Goal: Contribute content: Contribute content

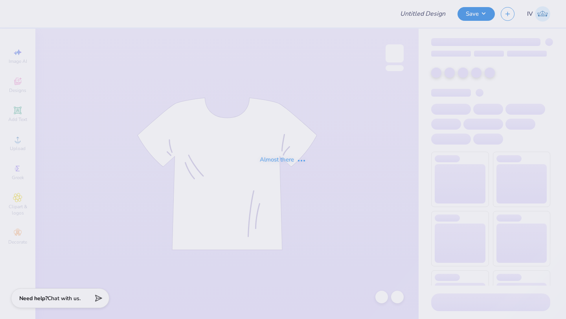
type input "Environmental Engineering Club T-shirt!"
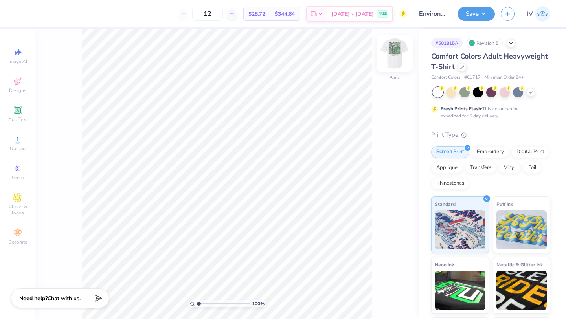
click at [396, 57] on img at bounding box center [394, 53] width 31 height 31
click at [530, 92] on icon at bounding box center [531, 91] width 6 height 6
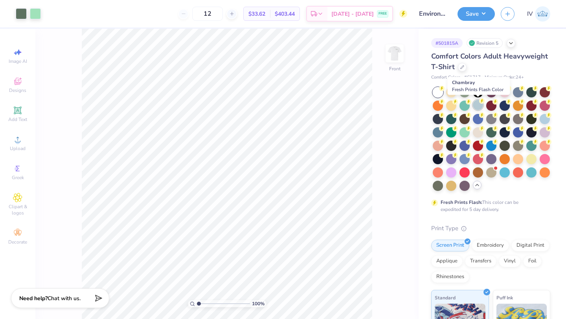
click at [477, 105] on div at bounding box center [478, 105] width 10 height 10
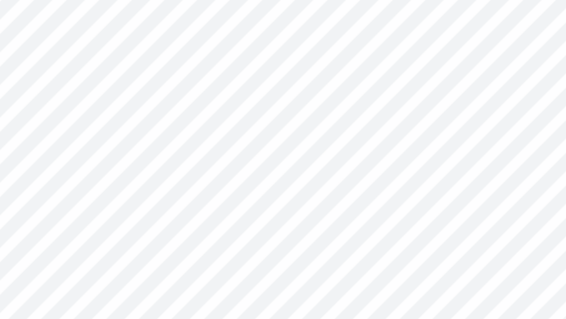
type input "2.71"
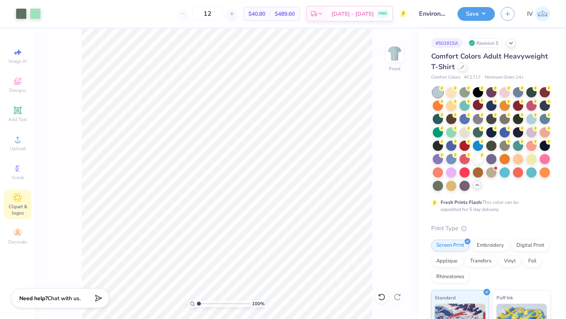
click at [14, 208] on span "Clipart & logos" at bounding box center [18, 210] width 28 height 13
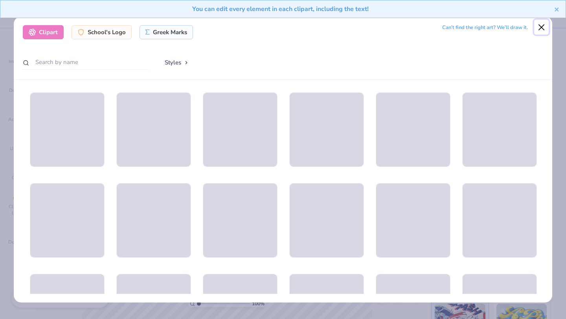
click at [543, 24] on button "Close" at bounding box center [541, 27] width 15 height 15
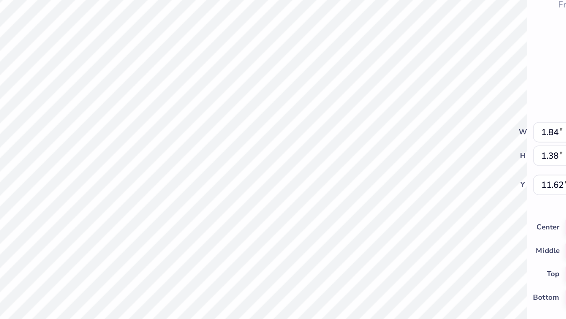
type input "11.82"
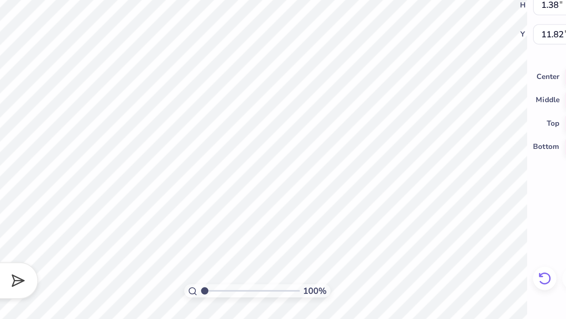
click at [378, 298] on icon at bounding box center [382, 297] width 8 height 8
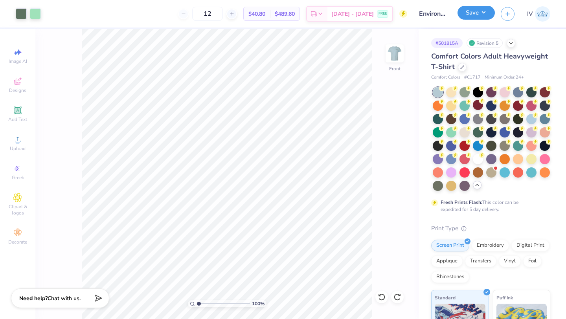
click at [476, 11] on button "Save" at bounding box center [476, 13] width 37 height 14
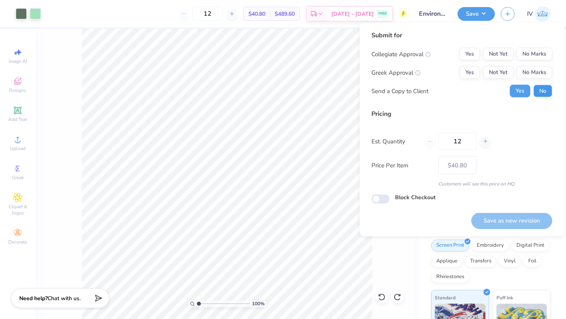
click at [544, 92] on button "No" at bounding box center [543, 91] width 19 height 13
click at [490, 59] on button "Not Yet" at bounding box center [498, 54] width 30 height 13
click at [489, 72] on button "Not Yet" at bounding box center [498, 72] width 30 height 13
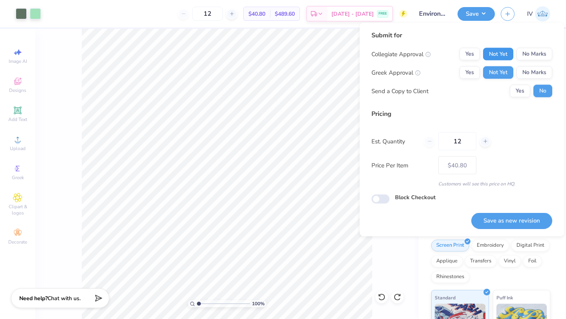
click at [495, 55] on button "Not Yet" at bounding box center [498, 54] width 30 height 13
click at [464, 48] on button "Yes" at bounding box center [470, 54] width 20 height 13
click at [534, 78] on button "No Marks" at bounding box center [535, 72] width 36 height 13
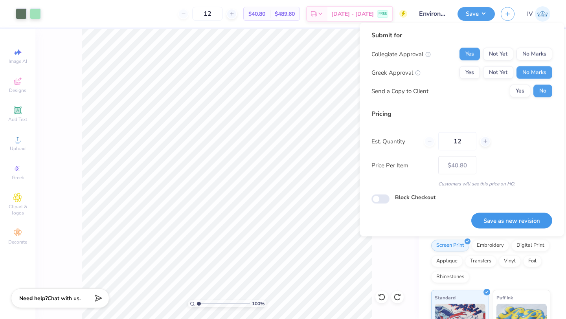
click at [500, 221] on button "Save as new revision" at bounding box center [512, 221] width 81 height 16
type input "$40.80"
